Goal: Task Accomplishment & Management: Manage account settings

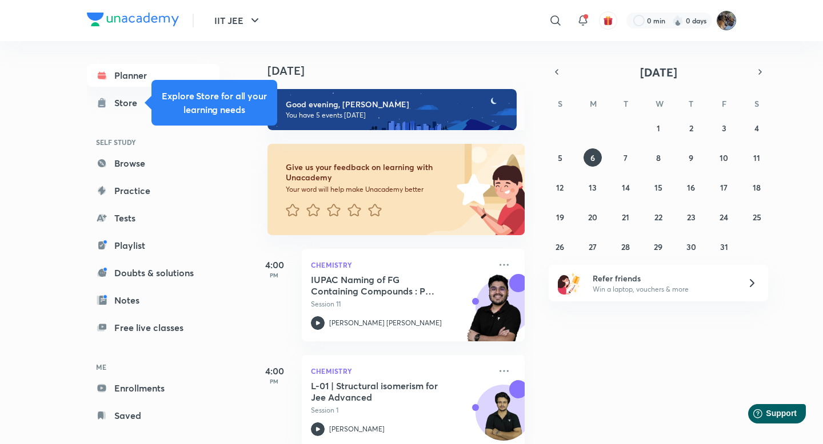
click at [733, 20] on img at bounding box center [725, 20] width 19 height 19
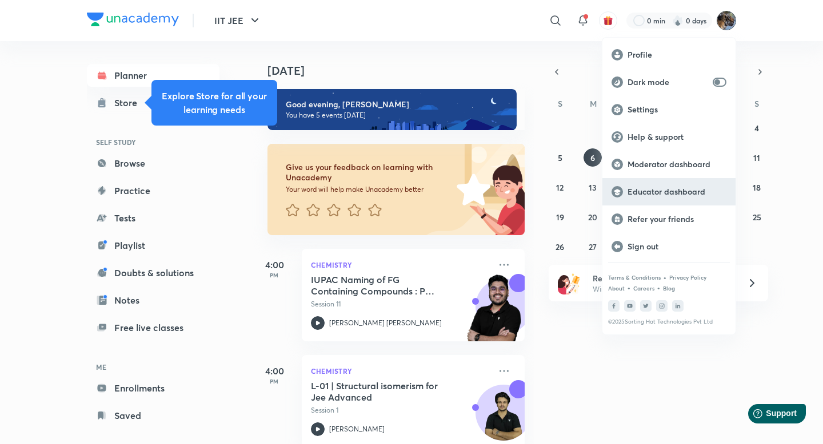
click at [675, 193] on p "Educator dashboard" at bounding box center [676, 192] width 99 height 10
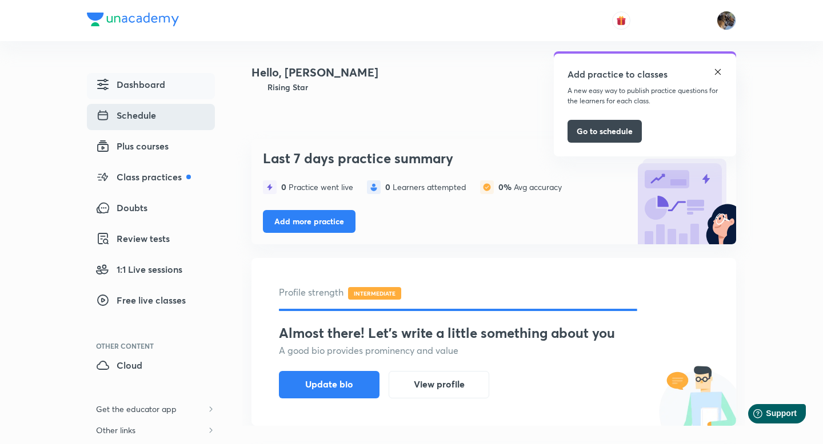
click at [150, 112] on span "Schedule" at bounding box center [126, 116] width 60 height 14
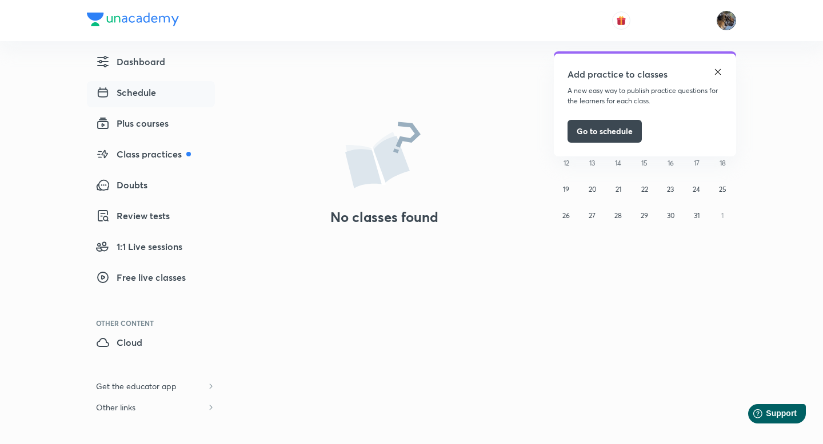
click at [721, 19] on img at bounding box center [725, 20] width 19 height 19
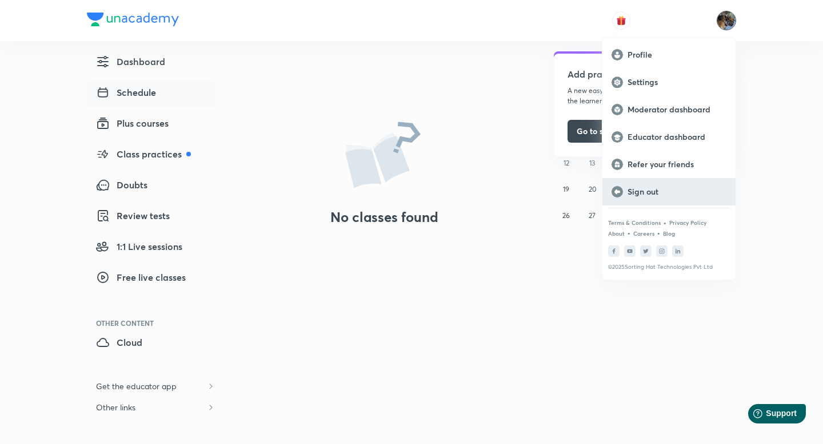
click at [650, 195] on p "Sign out" at bounding box center [676, 192] width 99 height 10
